Goal: Navigation & Orientation: Find specific page/section

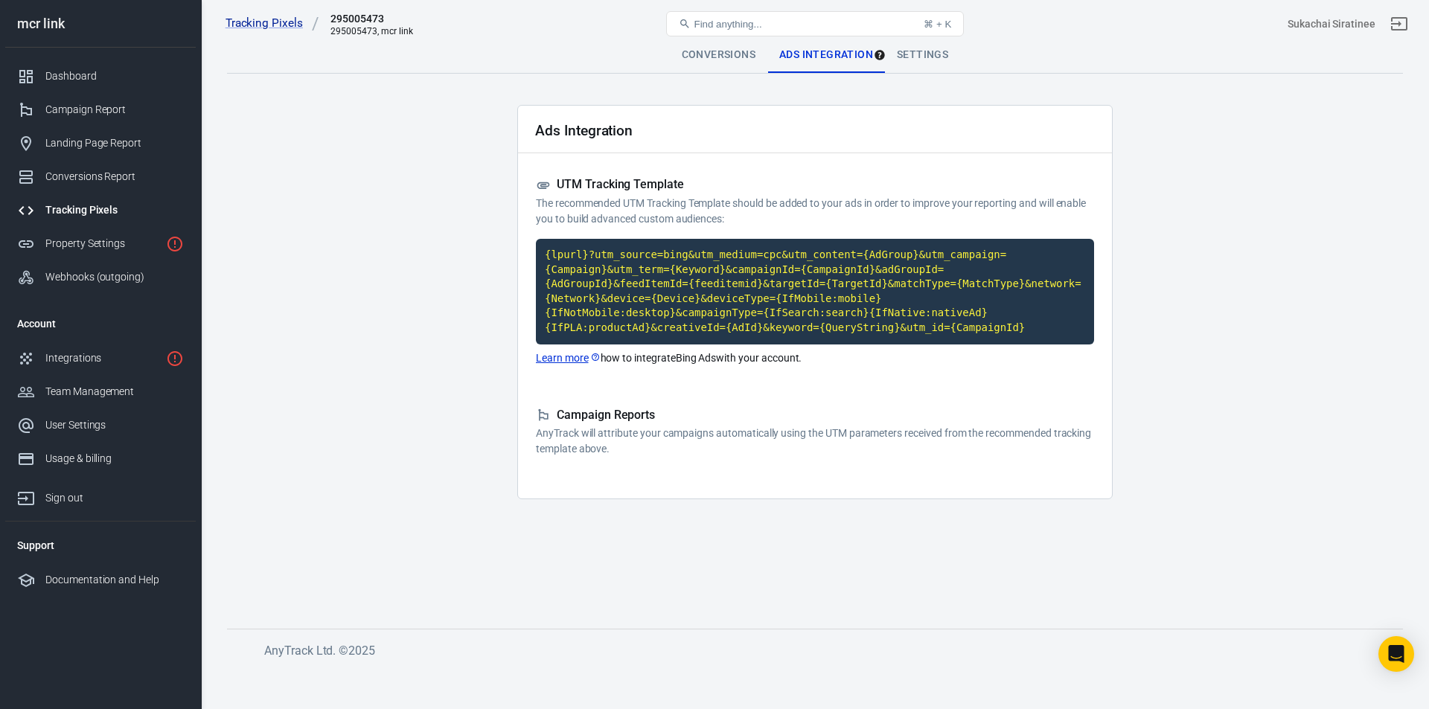
click at [132, 246] on div "Property Settings" at bounding box center [102, 244] width 115 height 16
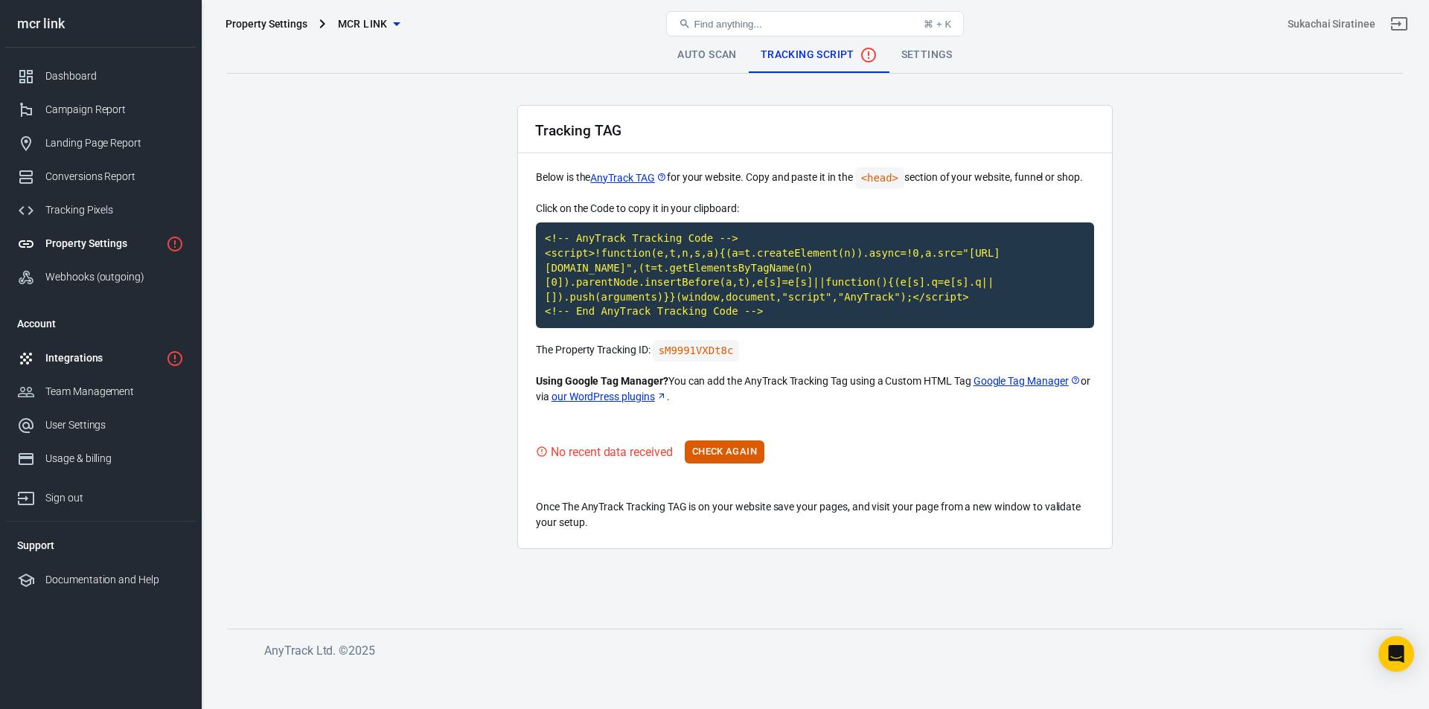
click at [187, 353] on link "Integrations" at bounding box center [100, 358] width 190 height 33
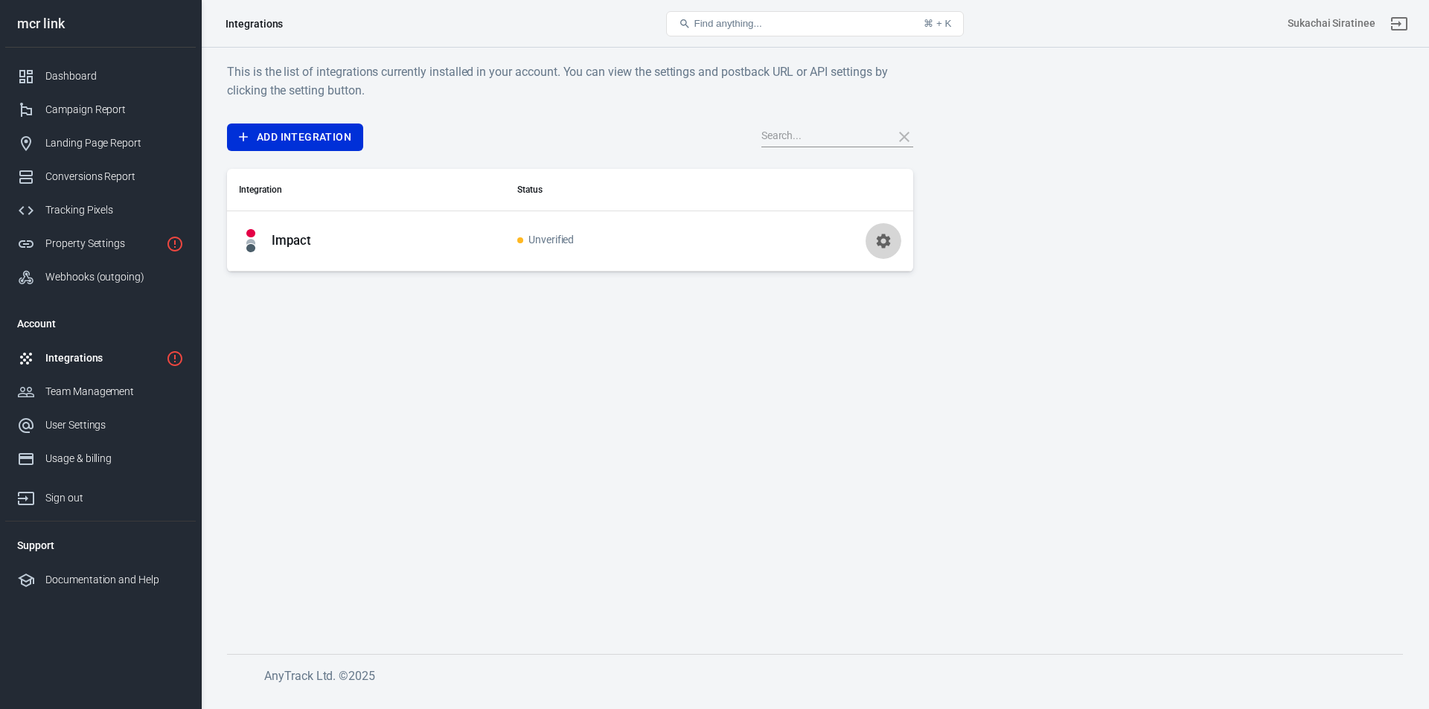
click at [876, 246] on icon "button" at bounding box center [883, 241] width 18 height 18
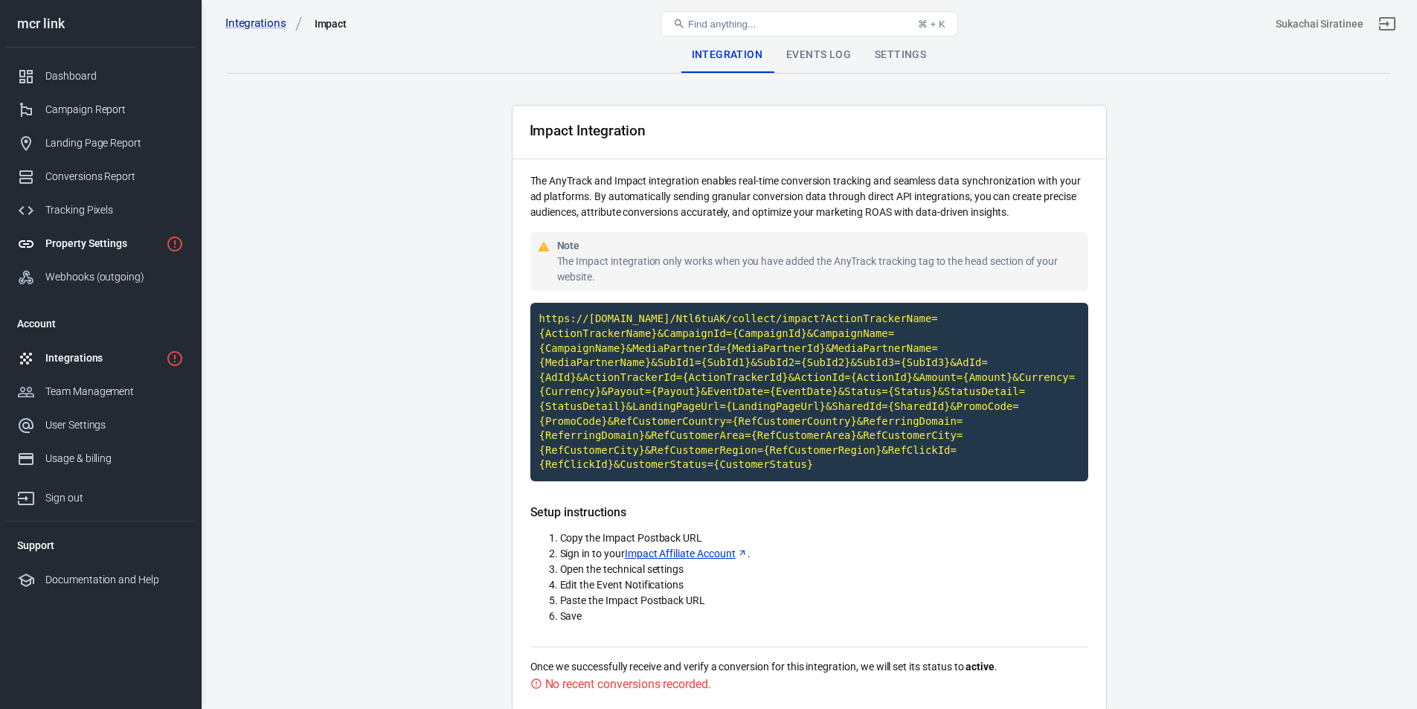
click at [71, 245] on div "Property Settings" at bounding box center [102, 244] width 115 height 16
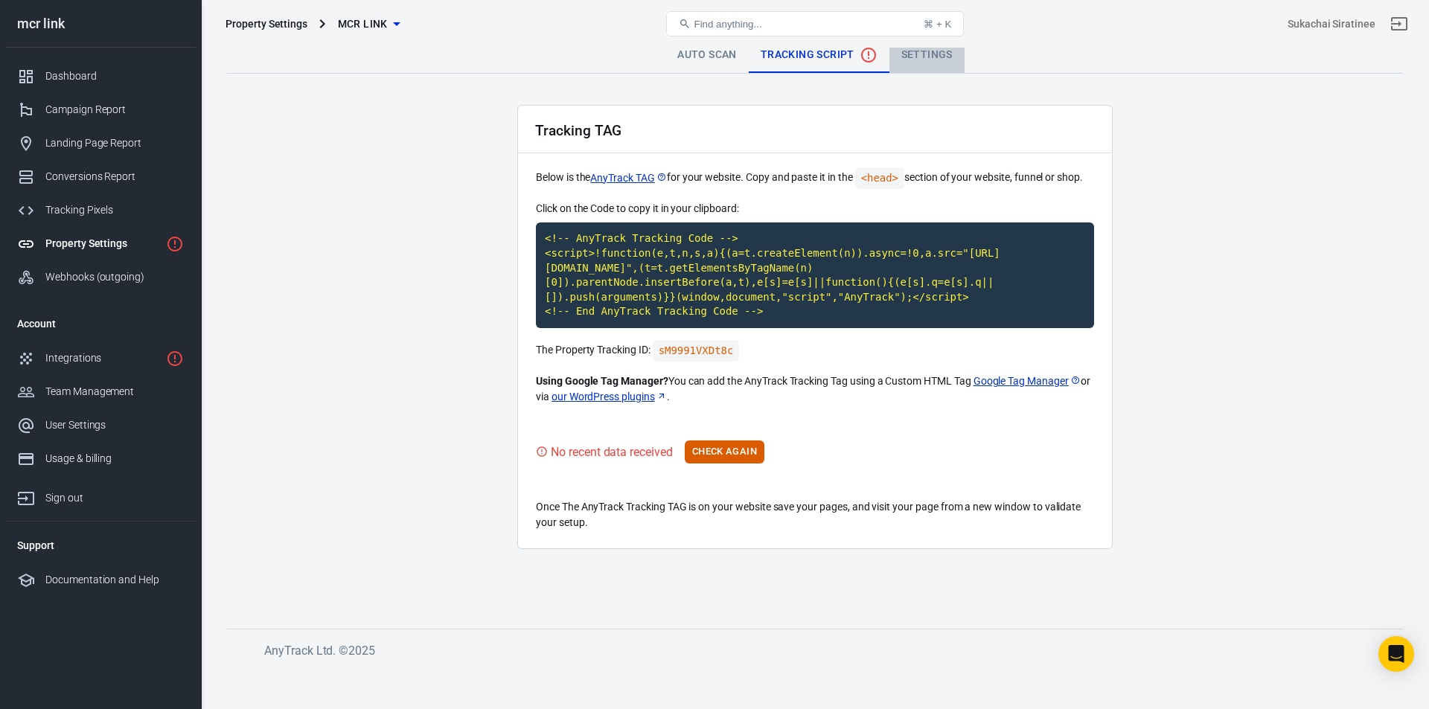
click at [924, 55] on link "Settings" at bounding box center [926, 55] width 75 height 36
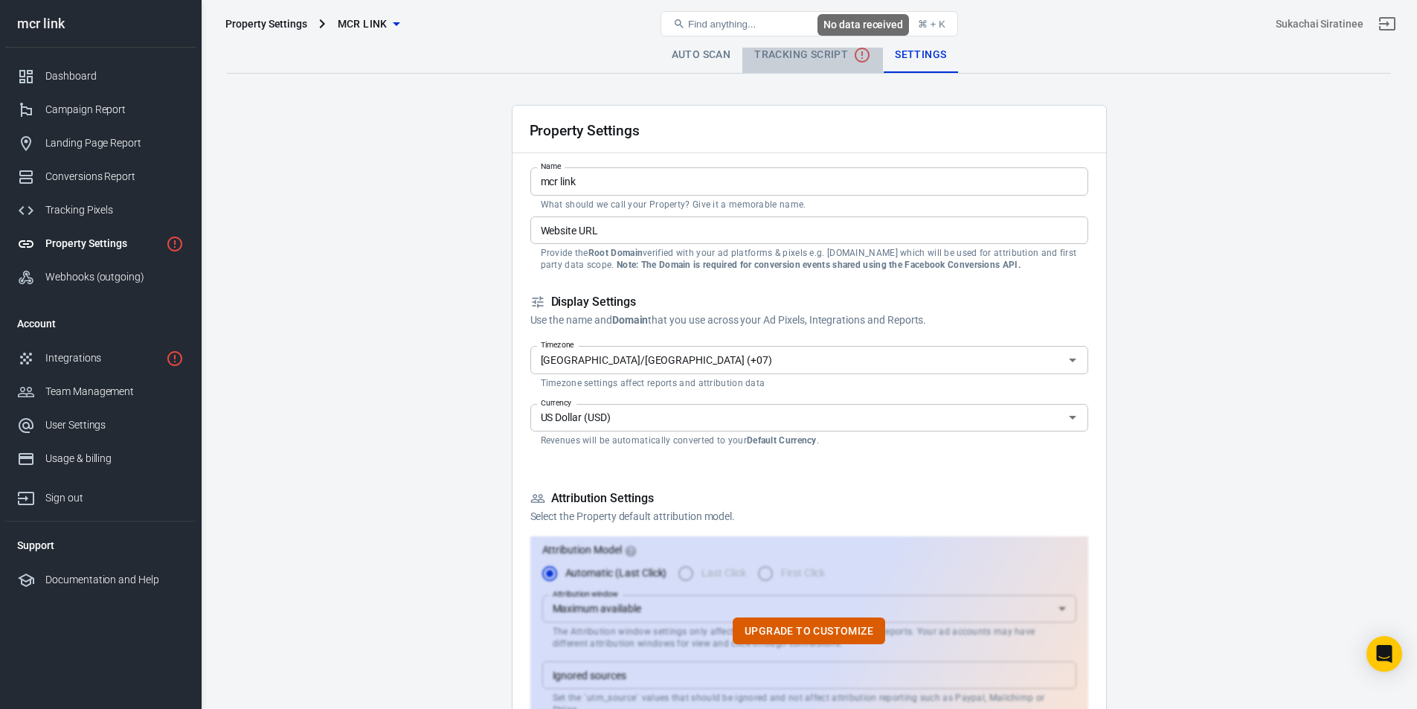
click at [862, 58] on icon "No data received" at bounding box center [862, 55] width 18 height 18
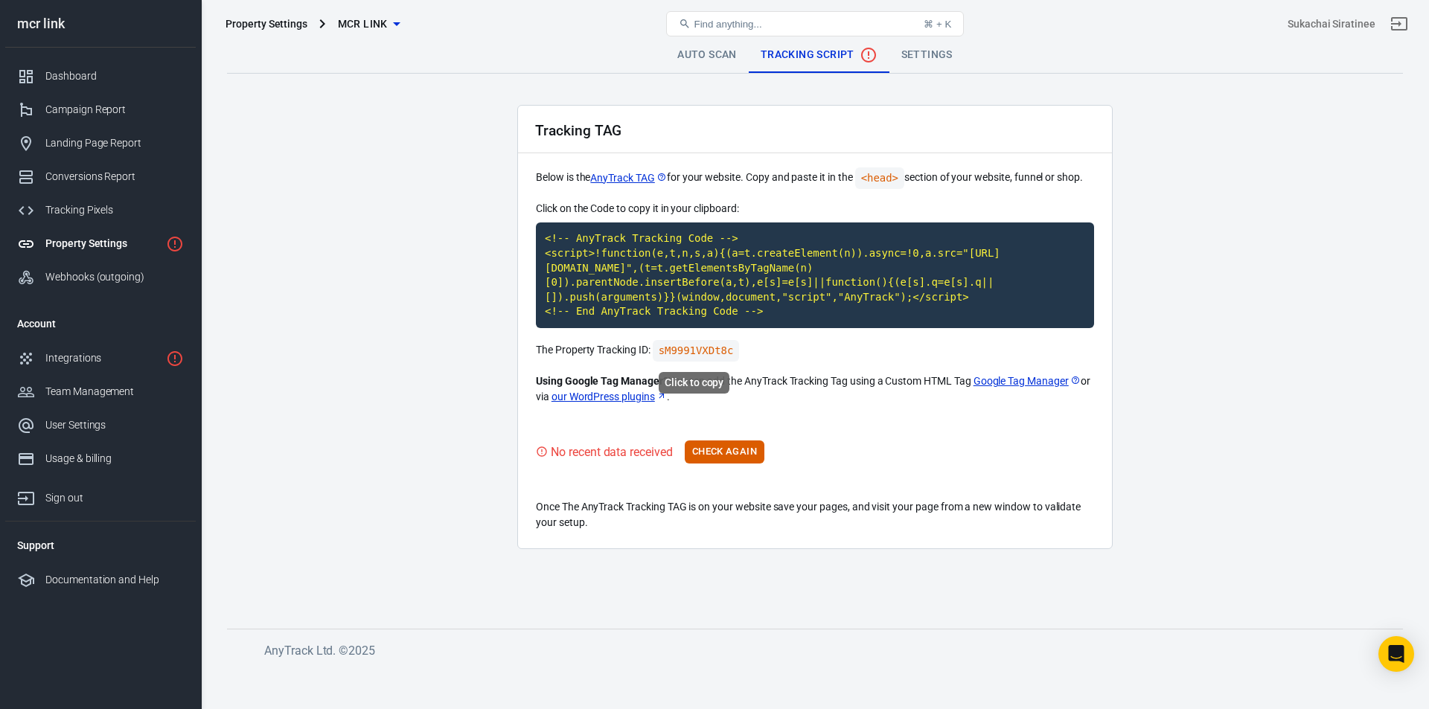
click at [702, 353] on code "sM9991VXDt8c" at bounding box center [696, 351] width 87 height 22
click at [911, 54] on link "Settings" at bounding box center [926, 55] width 75 height 36
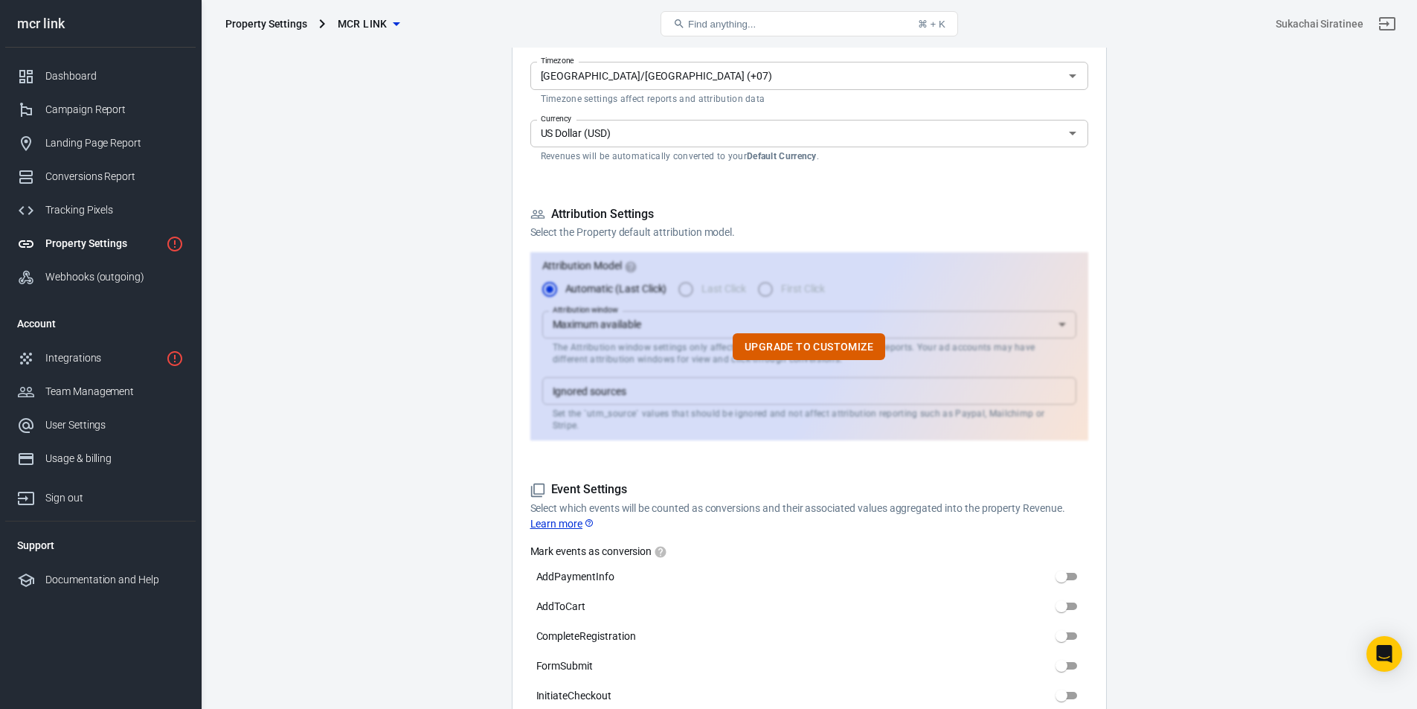
scroll to position [299, 0]
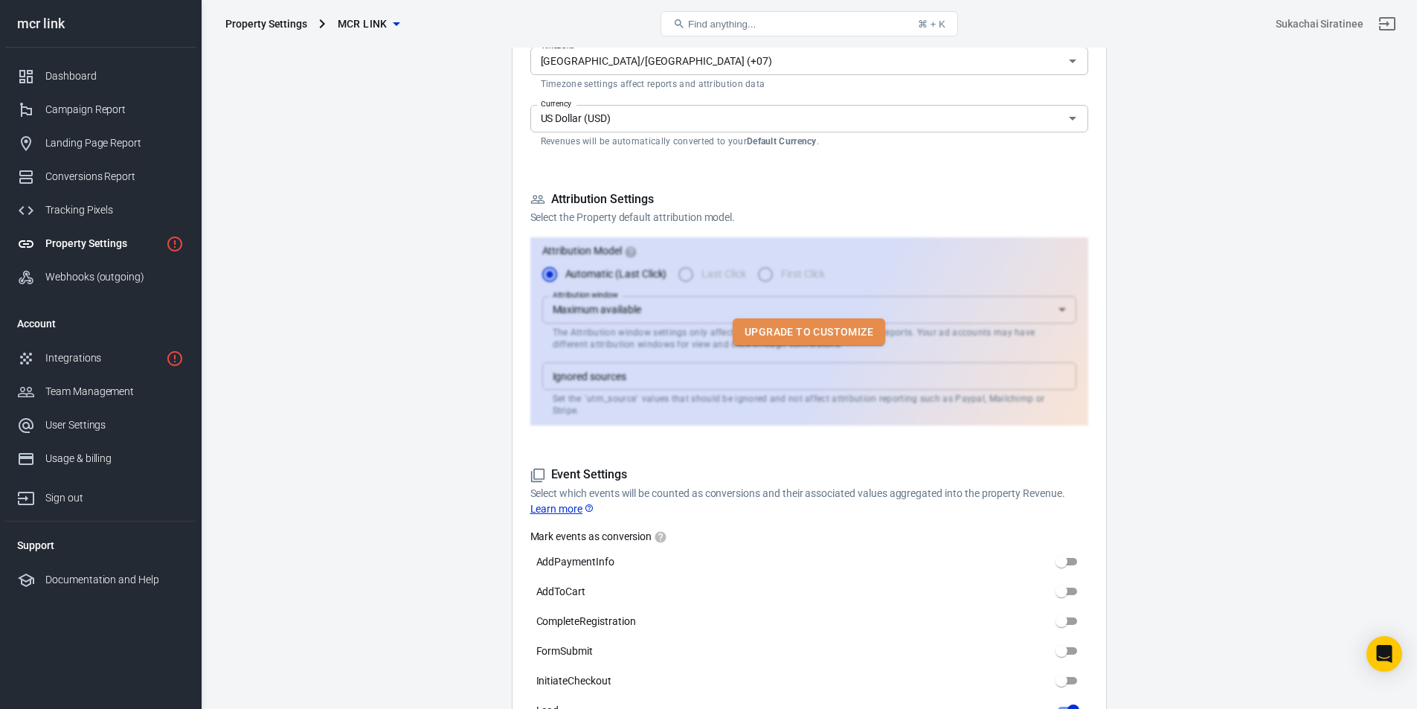
click at [821, 326] on button "Upgrade to customize" at bounding box center [809, 332] width 153 height 28
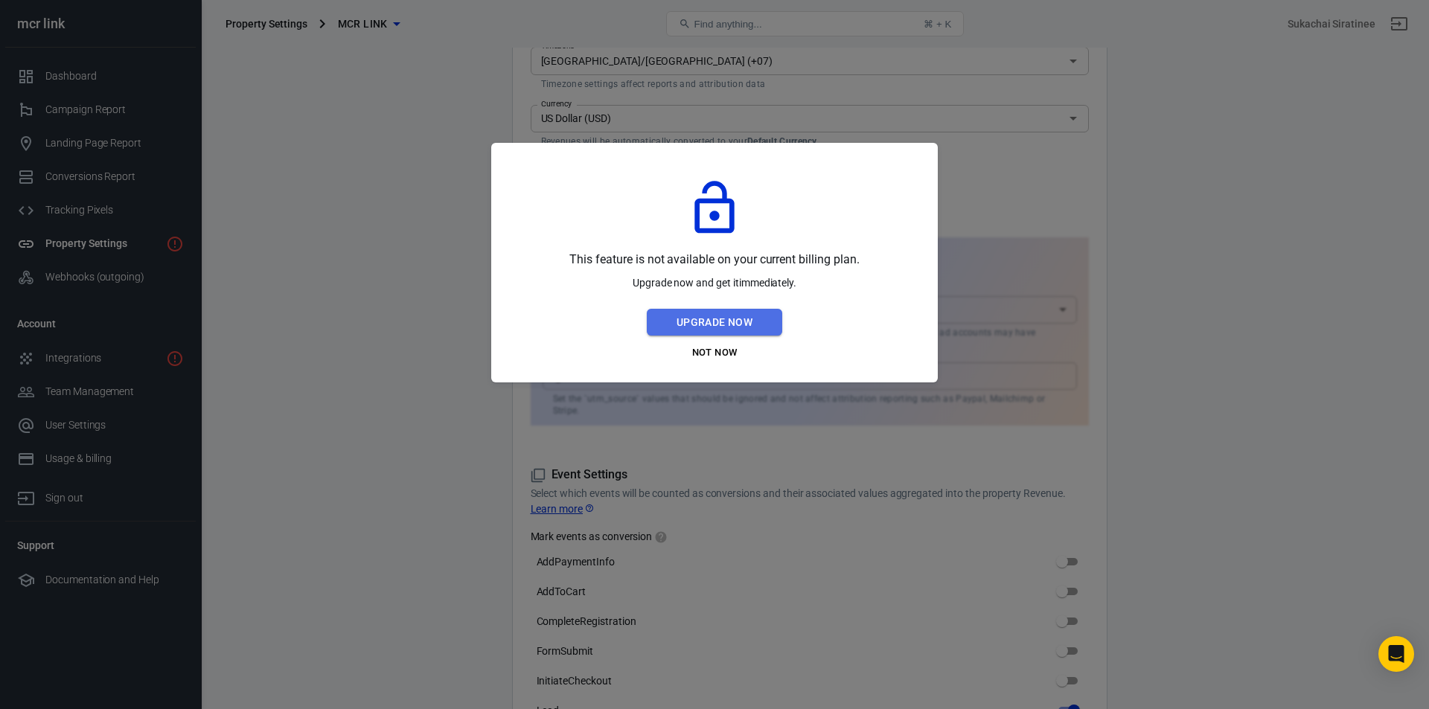
click at [745, 327] on button "Upgrade Now" at bounding box center [714, 323] width 135 height 28
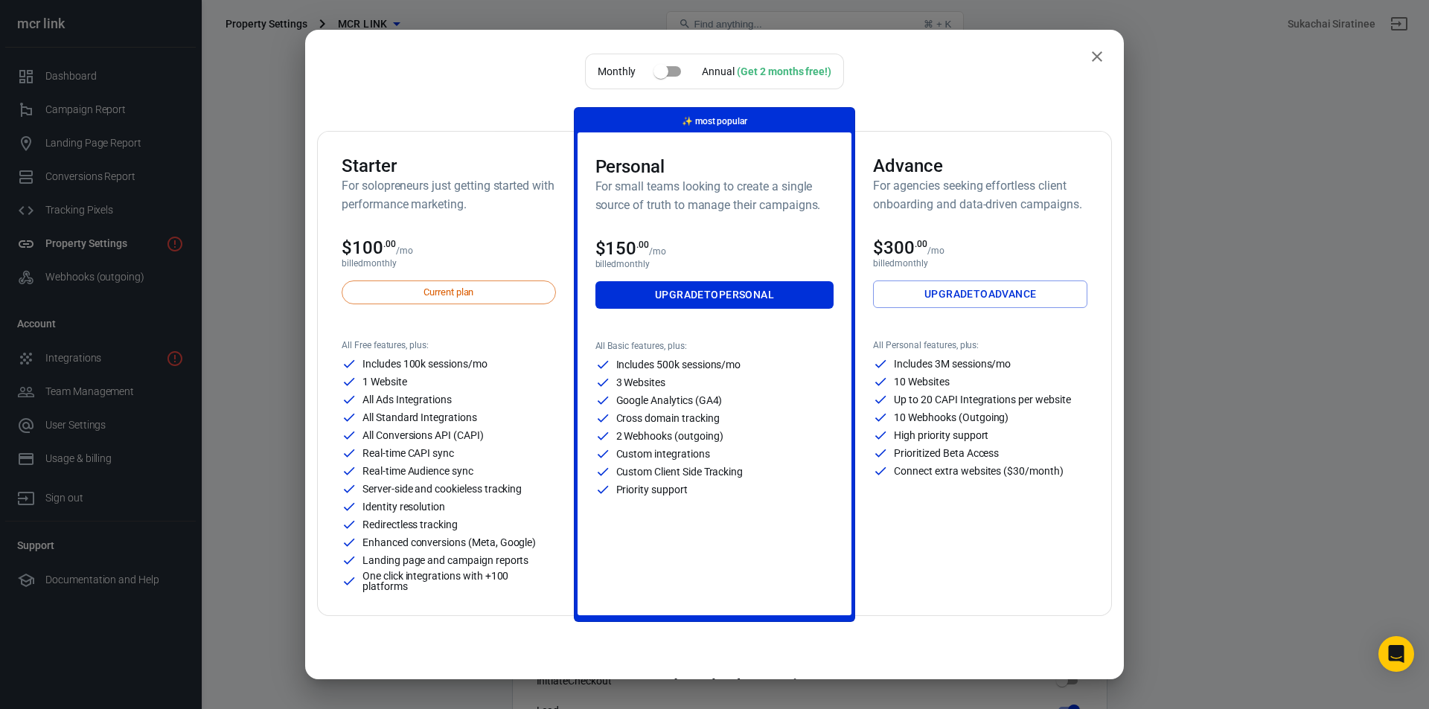
click at [1092, 55] on icon "close" at bounding box center [1097, 57] width 18 height 18
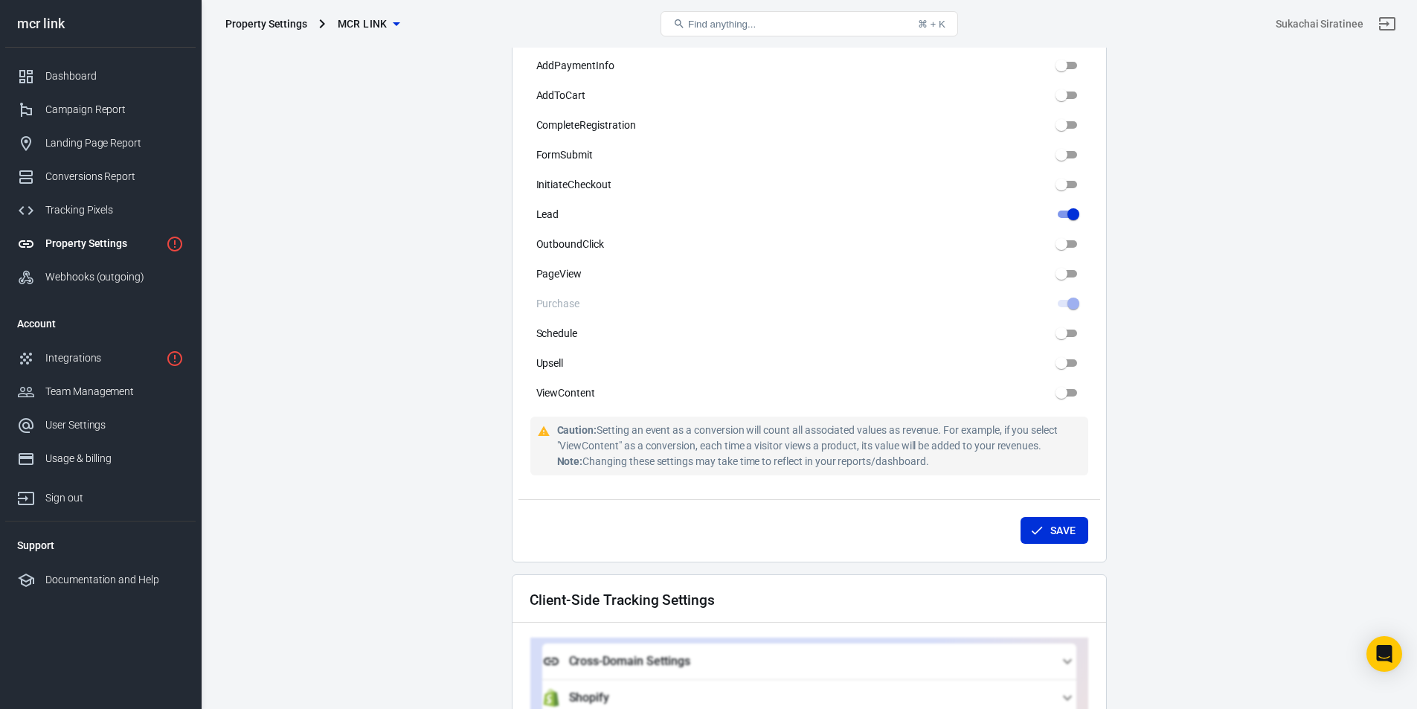
scroll to position [835, 0]
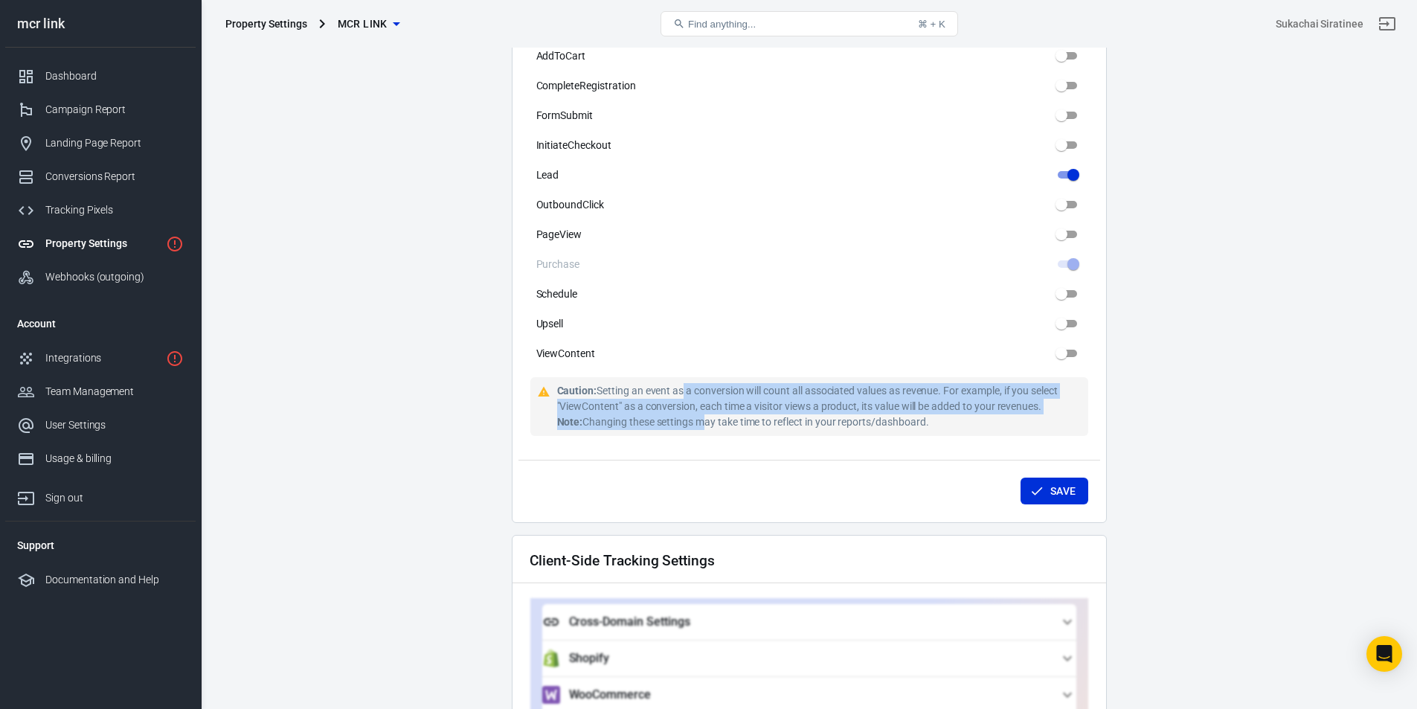
drag, startPoint x: 682, startPoint y: 376, endPoint x: 702, endPoint y: 411, distance: 40.7
click at [702, 411] on div "Caution: Setting an event as a conversion will count all associated values as r…" at bounding box center [819, 406] width 525 height 47
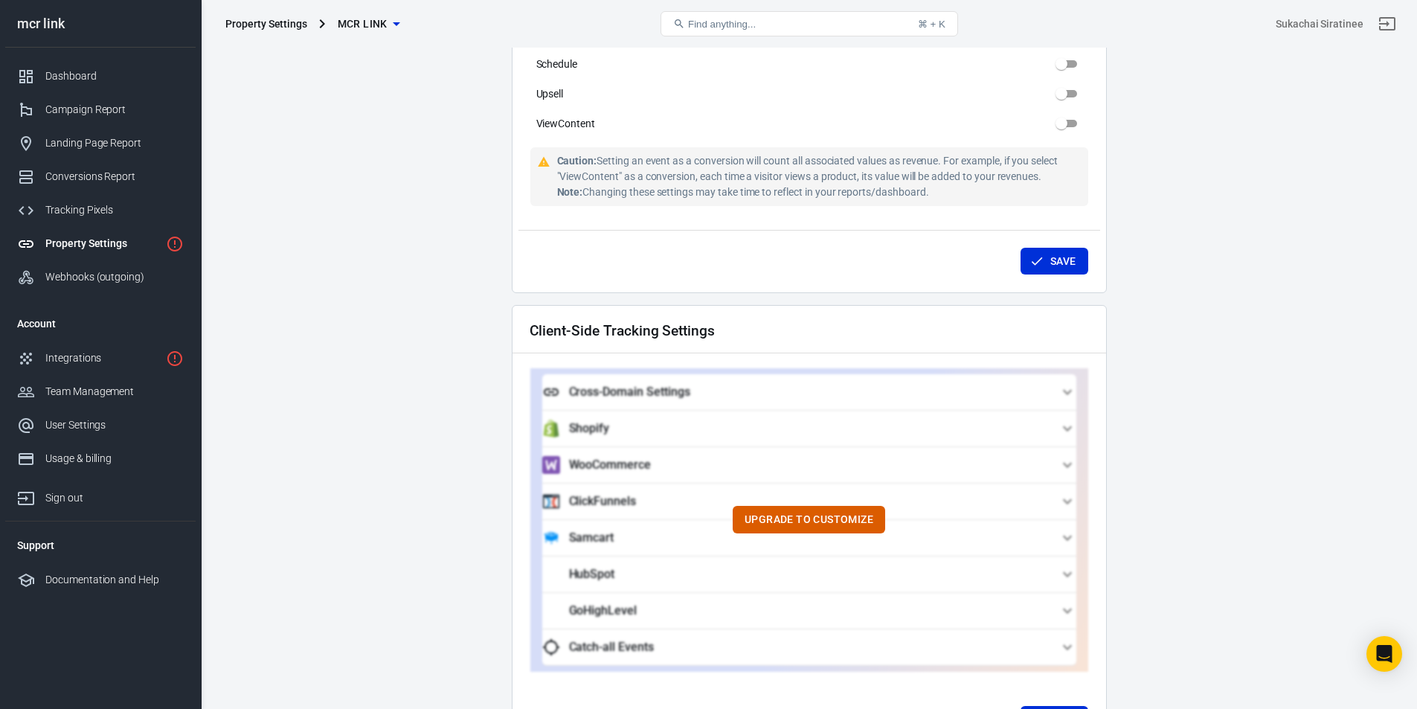
scroll to position [1062, 0]
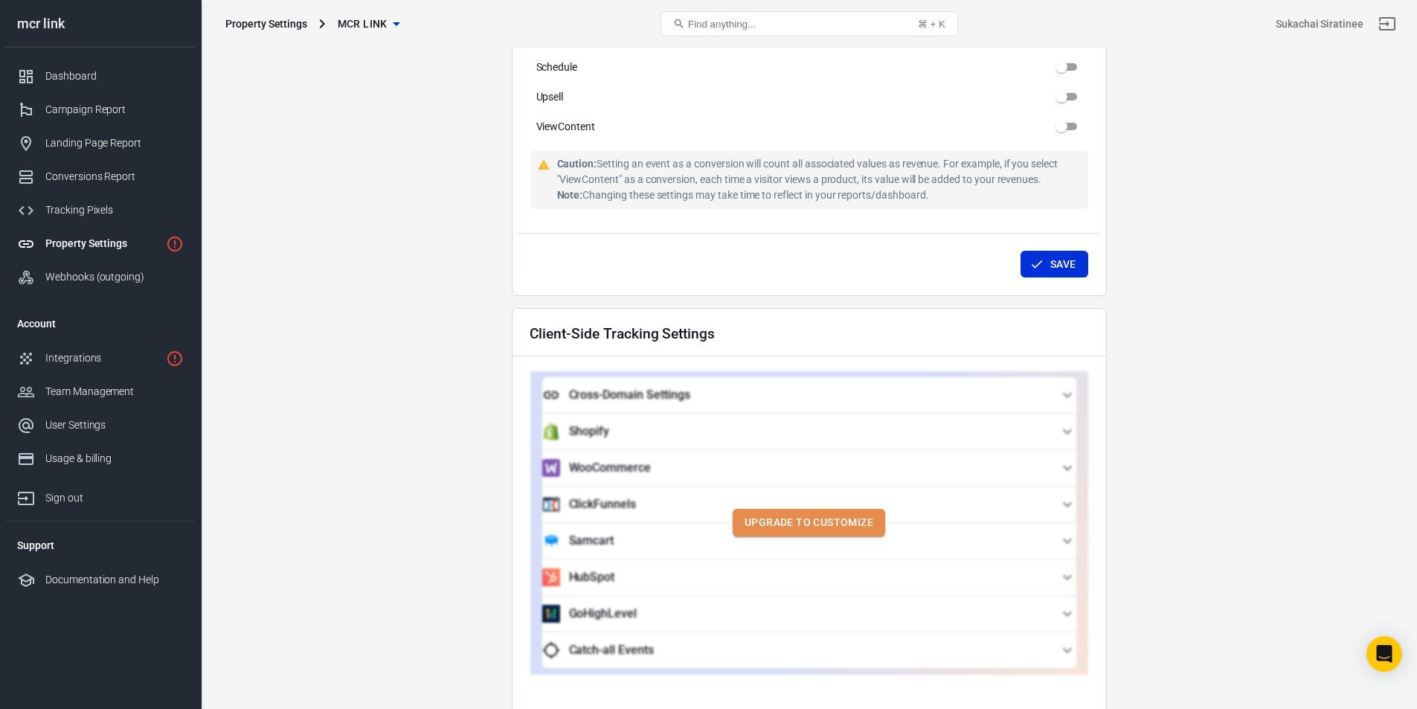
click at [779, 510] on button "Upgrade to customize" at bounding box center [809, 523] width 153 height 28
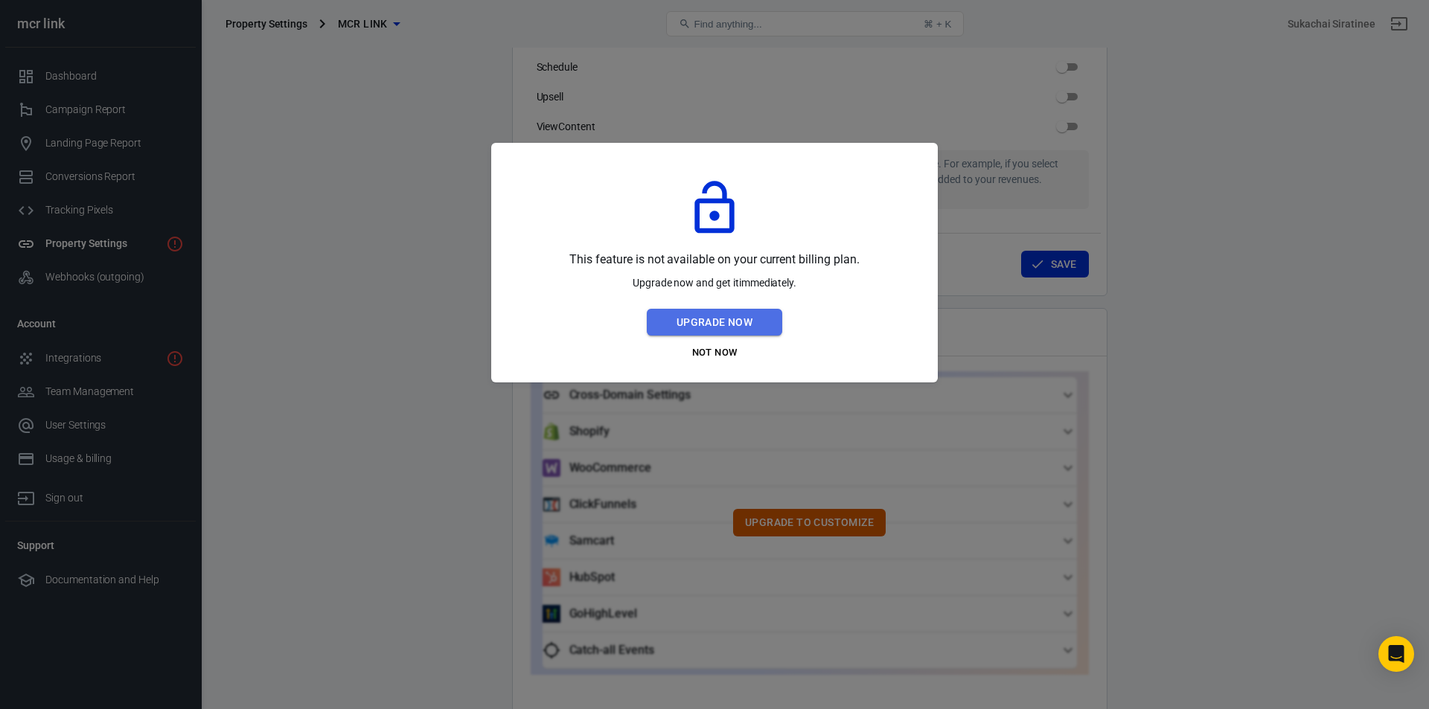
click at [711, 324] on button "Upgrade Now" at bounding box center [714, 323] width 135 height 28
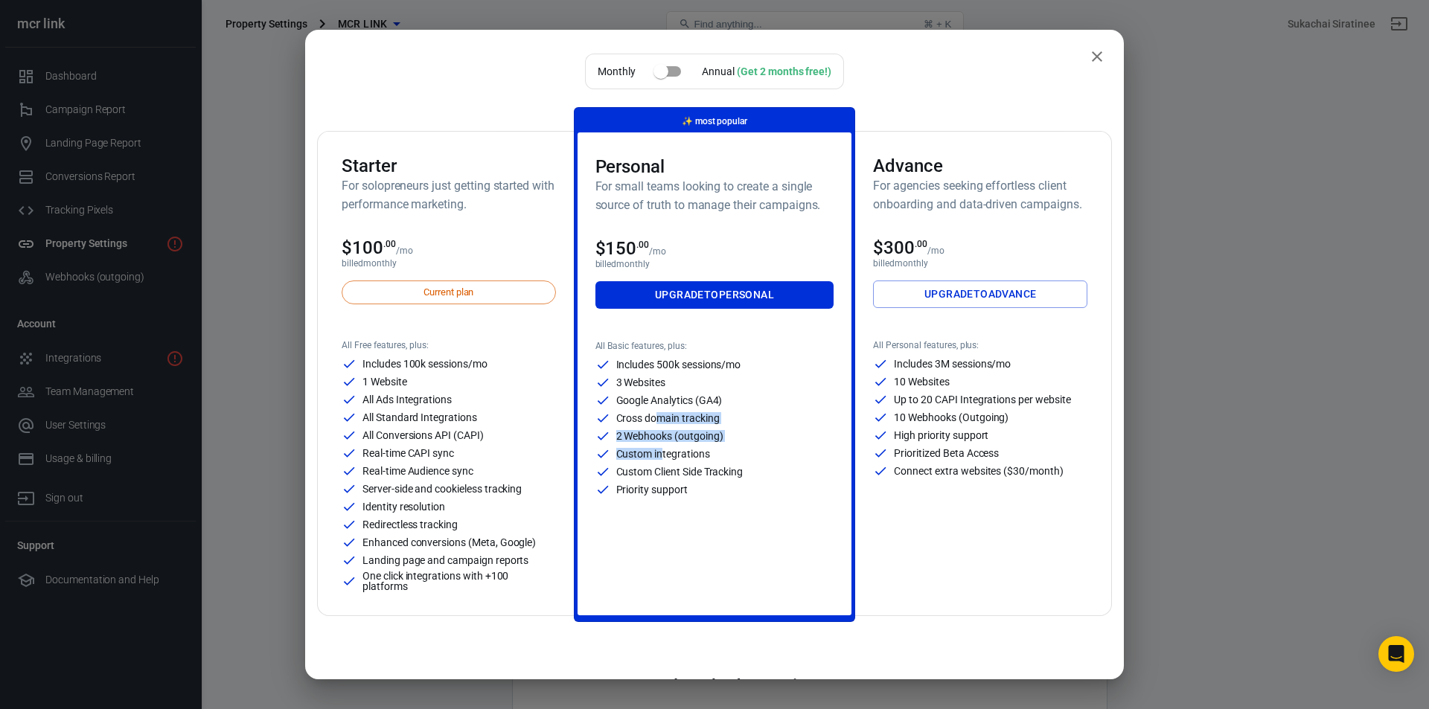
drag, startPoint x: 654, startPoint y: 409, endPoint x: 658, endPoint y: 450, distance: 41.1
click at [658, 450] on div "Includes 500k sessions/mo 3 Websites Google Analytics (GA4) Cross domain tracki…" at bounding box center [714, 427] width 239 height 140
click at [658, 450] on p "Custom integrations" at bounding box center [663, 454] width 94 height 10
drag, startPoint x: 658, startPoint y: 450, endPoint x: 661, endPoint y: 403, distance: 47.0
click at [661, 403] on div "Includes 500k sessions/mo 3 Websites Google Analytics (GA4) Cross domain tracki…" at bounding box center [714, 427] width 239 height 140
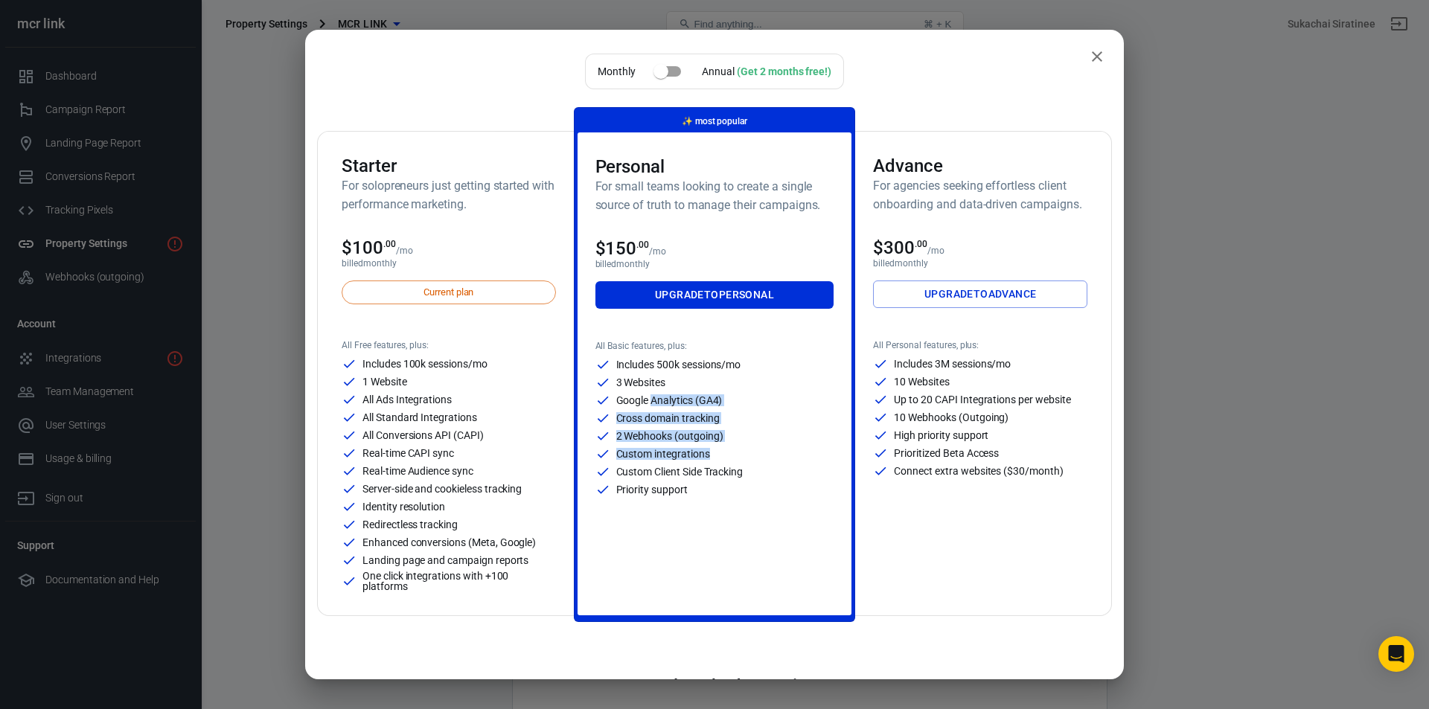
click at [661, 403] on p "Google Analytics (GA4)" at bounding box center [669, 400] width 106 height 10
drag, startPoint x: 661, startPoint y: 403, endPoint x: 668, endPoint y: 472, distance: 69.5
click at [668, 472] on div "Includes 500k sessions/mo 3 Websites Google Analytics (GA4) Cross domain tracki…" at bounding box center [714, 427] width 239 height 140
click at [668, 472] on p "Custom Client Side Tracking" at bounding box center [679, 472] width 127 height 10
click at [1092, 53] on icon "close" at bounding box center [1097, 56] width 10 height 10
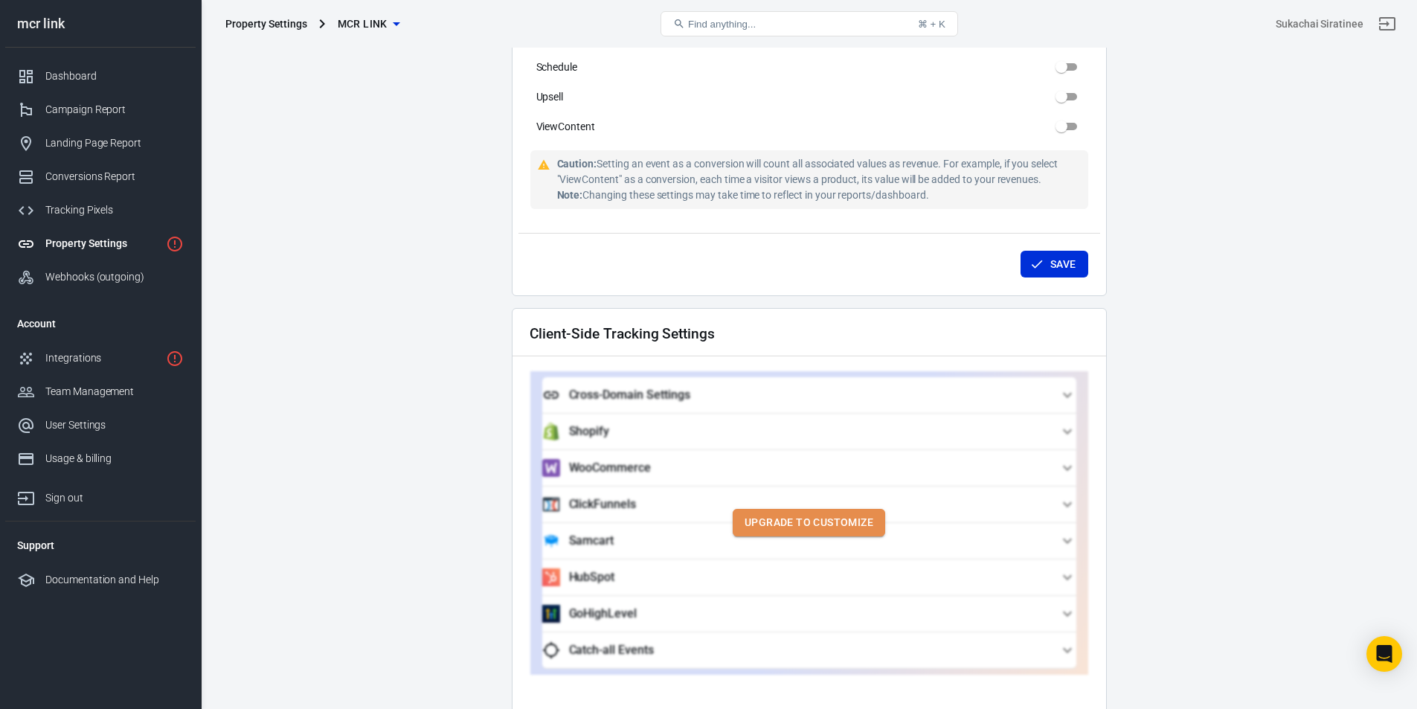
click at [785, 510] on button "Upgrade to customize" at bounding box center [809, 523] width 153 height 28
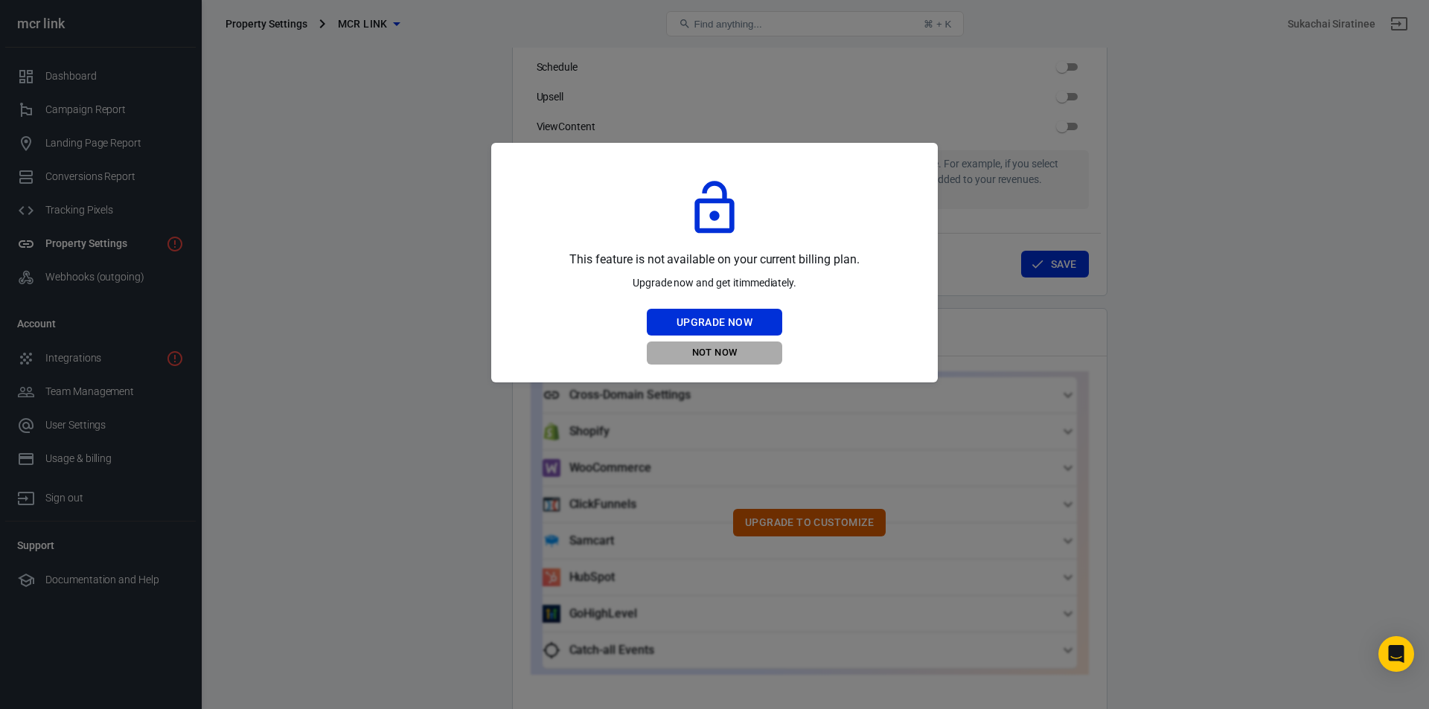
click at [709, 356] on button "Not Now" at bounding box center [714, 353] width 135 height 23
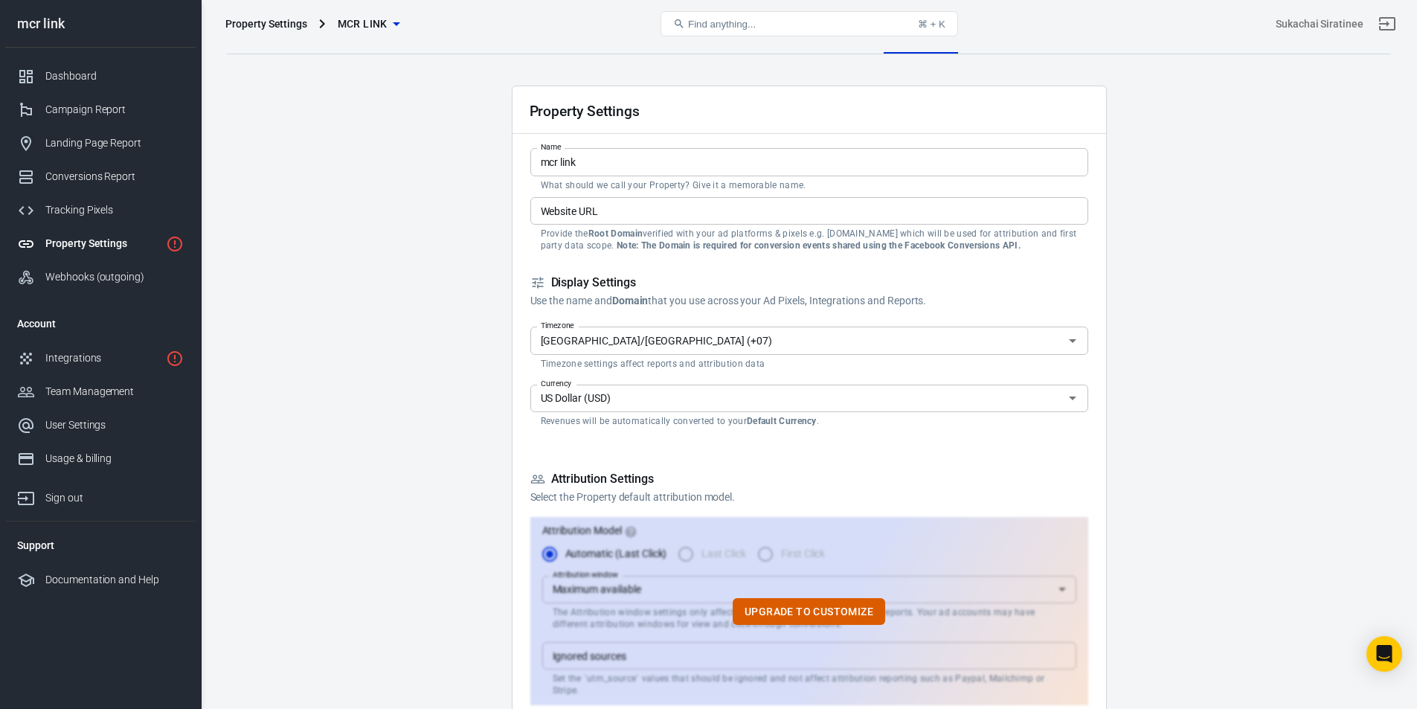
scroll to position [0, 0]
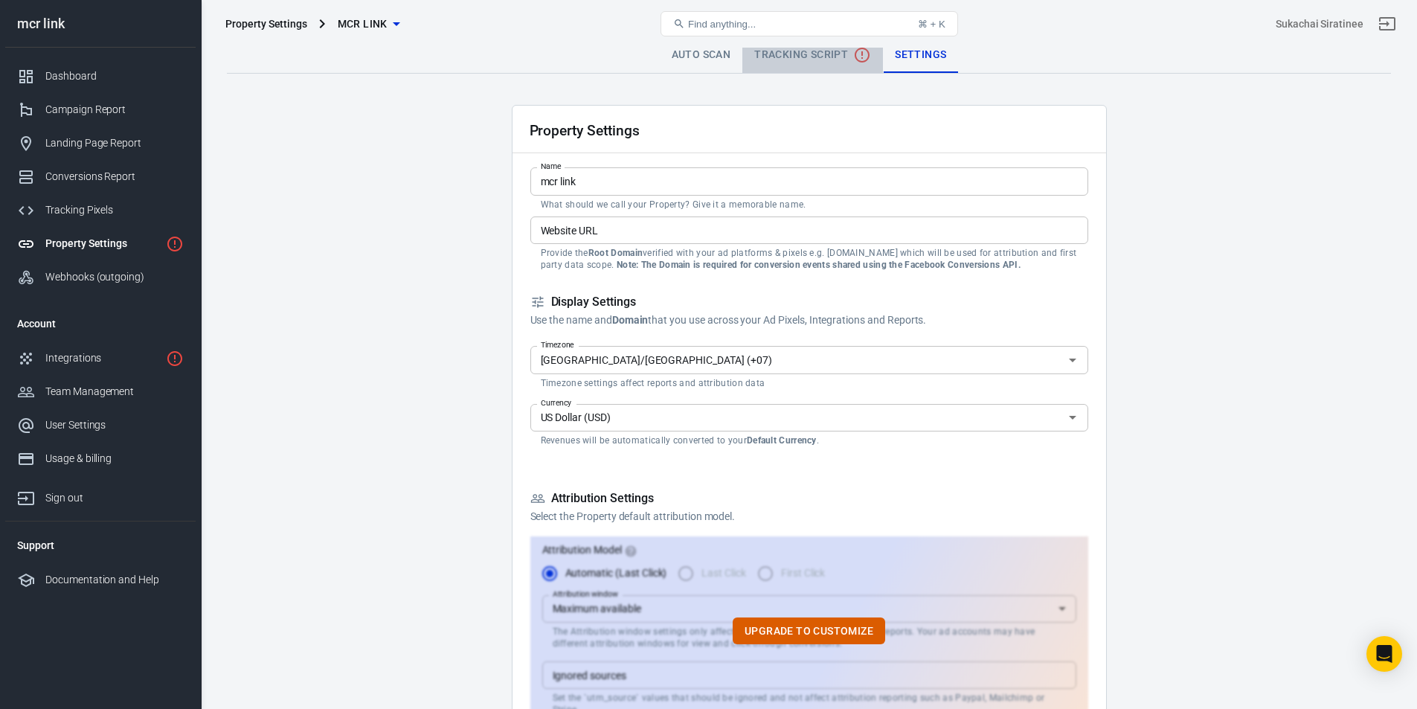
click at [784, 63] on span "Tracking Script" at bounding box center [812, 55] width 117 height 18
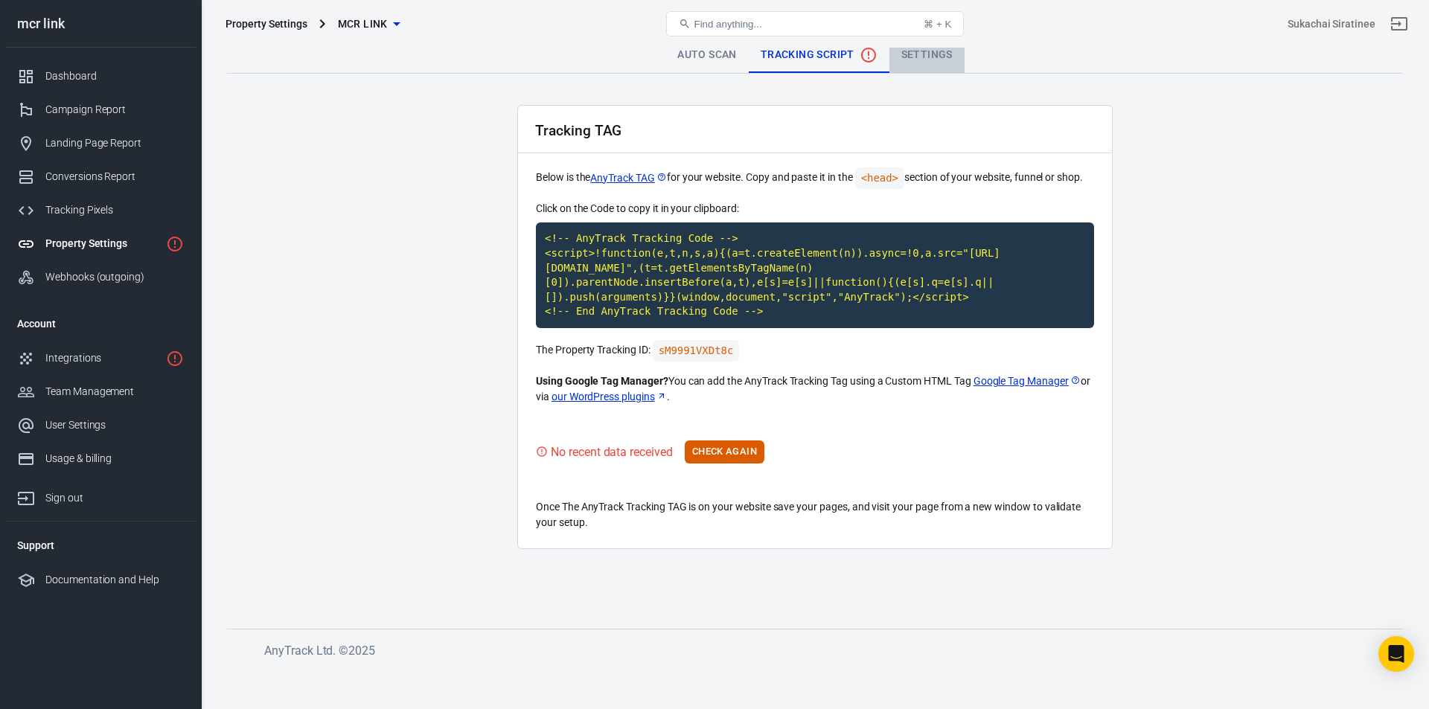
click at [922, 64] on link "Settings" at bounding box center [926, 55] width 75 height 36
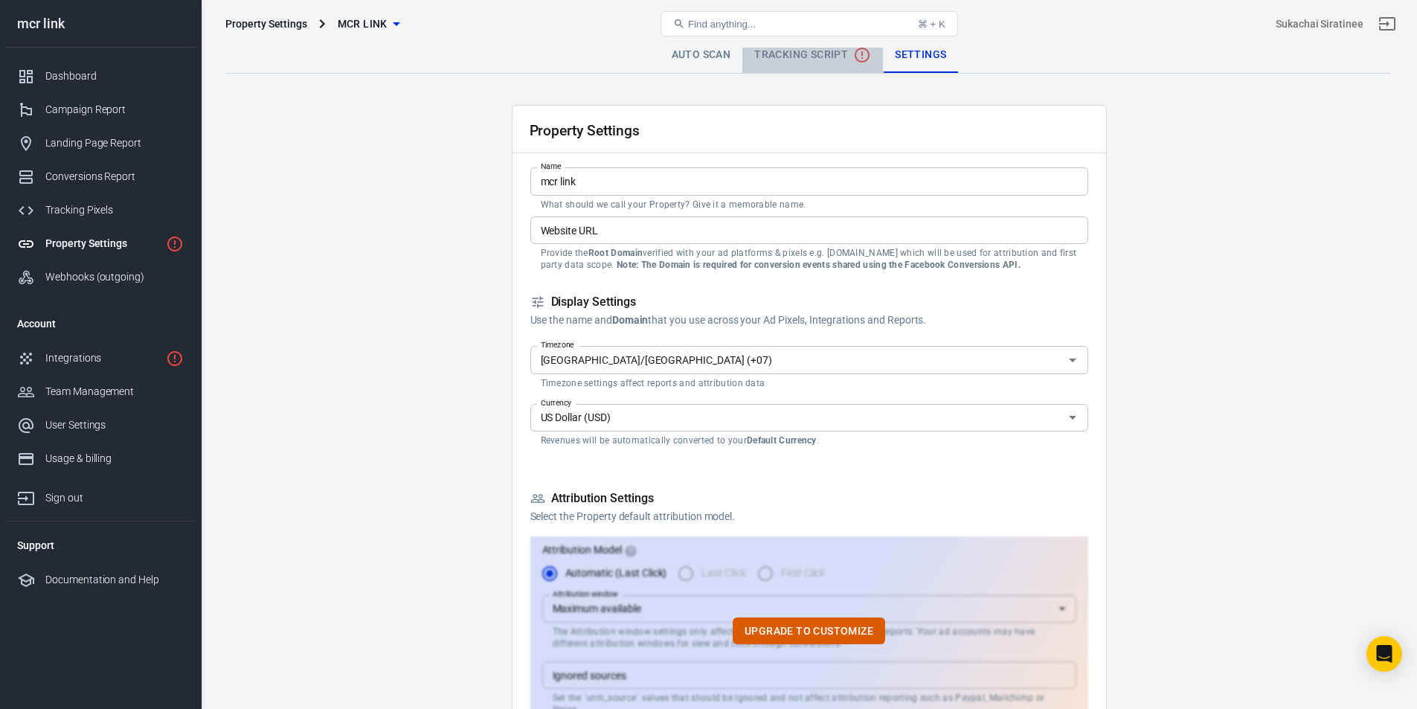
click at [818, 48] on span "Tracking Script" at bounding box center [812, 55] width 117 height 18
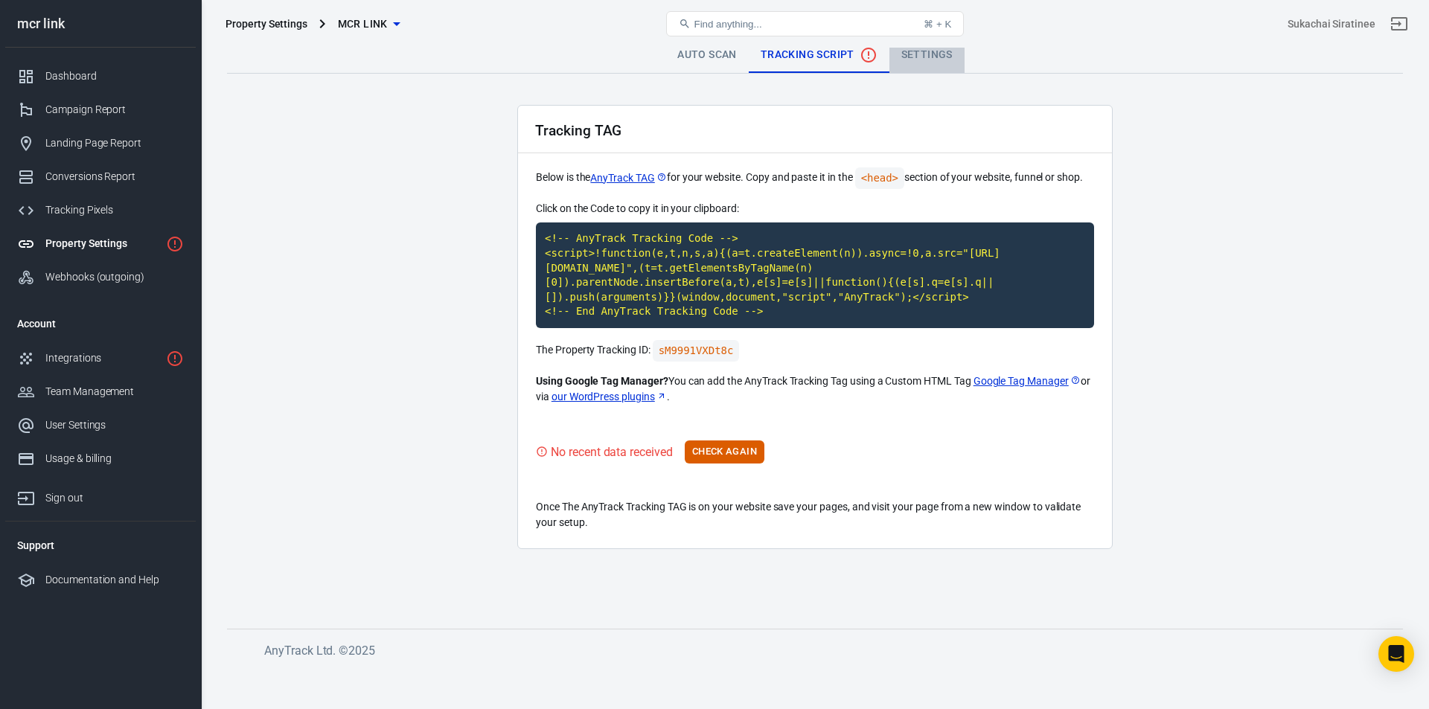
click at [947, 57] on link "Settings" at bounding box center [926, 55] width 75 height 36
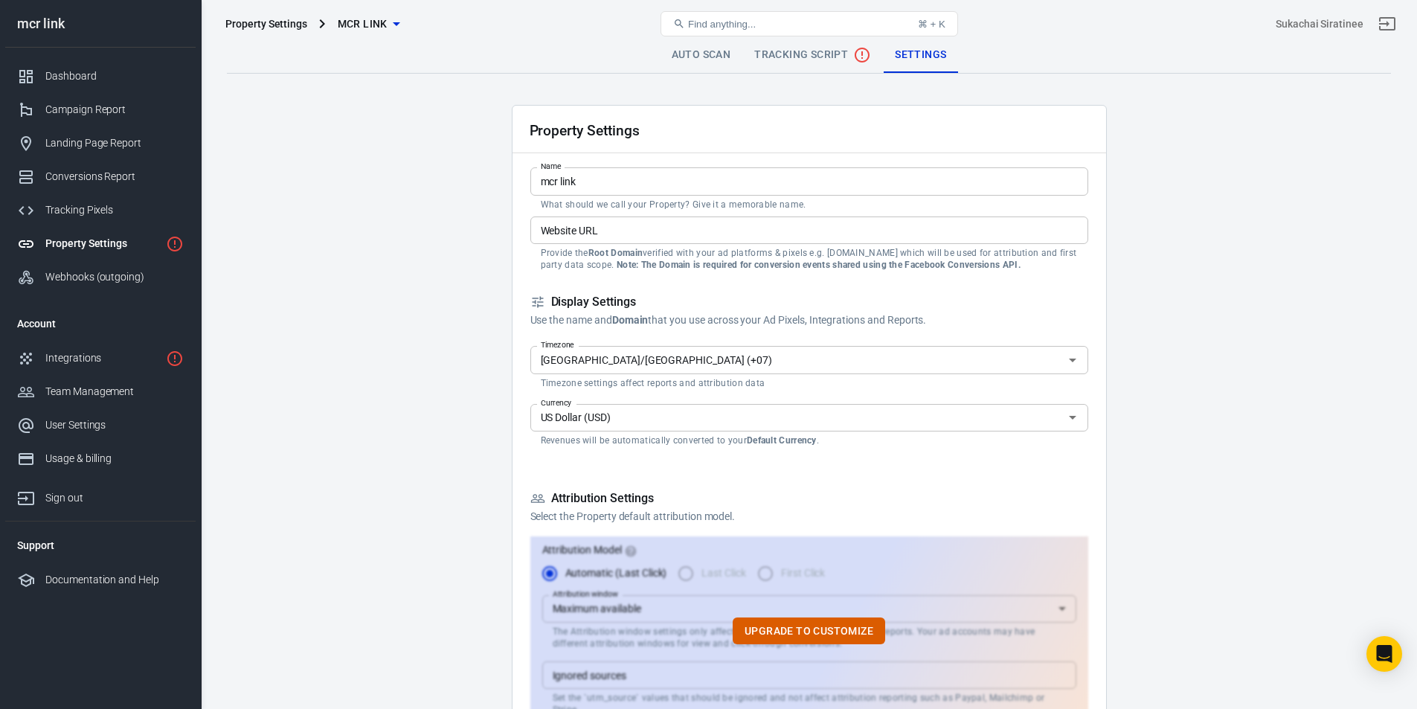
click at [804, 44] on div "Property Settings mcr link Find anything... ⌘ + K Sukachai Siratinee" at bounding box center [810, 24] width 1216 height 48
click at [810, 60] on span "Tracking Script" at bounding box center [812, 55] width 117 height 18
